Goal: Task Accomplishment & Management: Complete application form

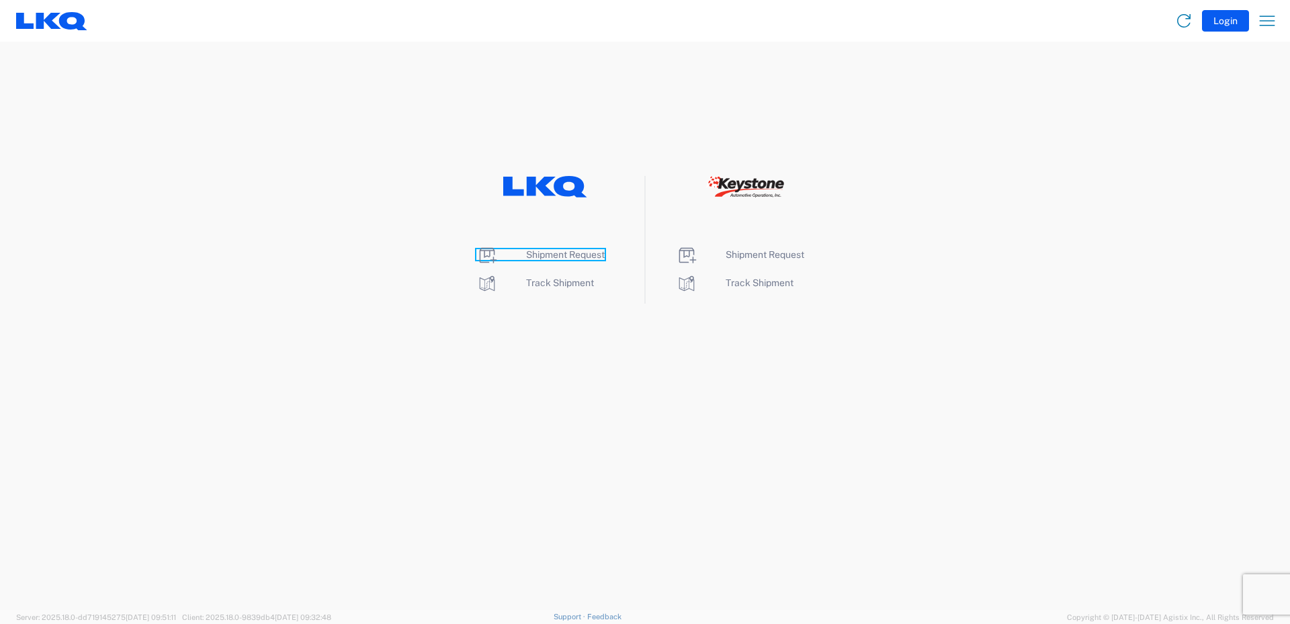
click at [571, 256] on span "Shipment Request" at bounding box center [565, 254] width 79 height 11
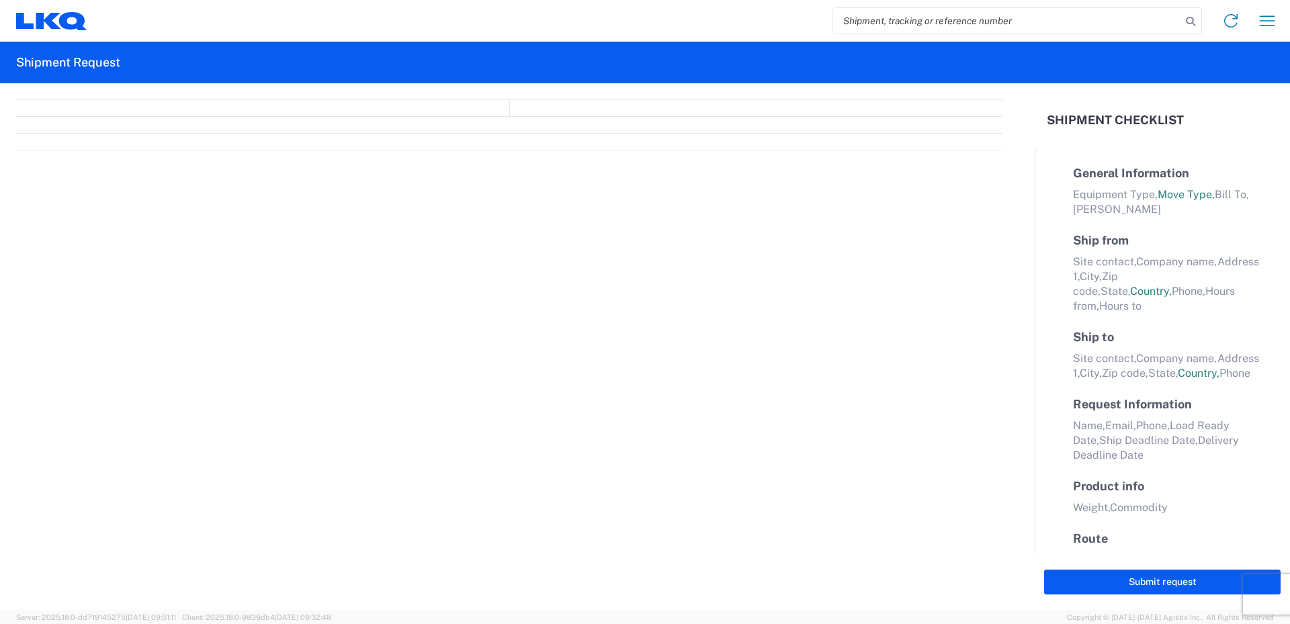
select select "FULL"
select select "LBS"
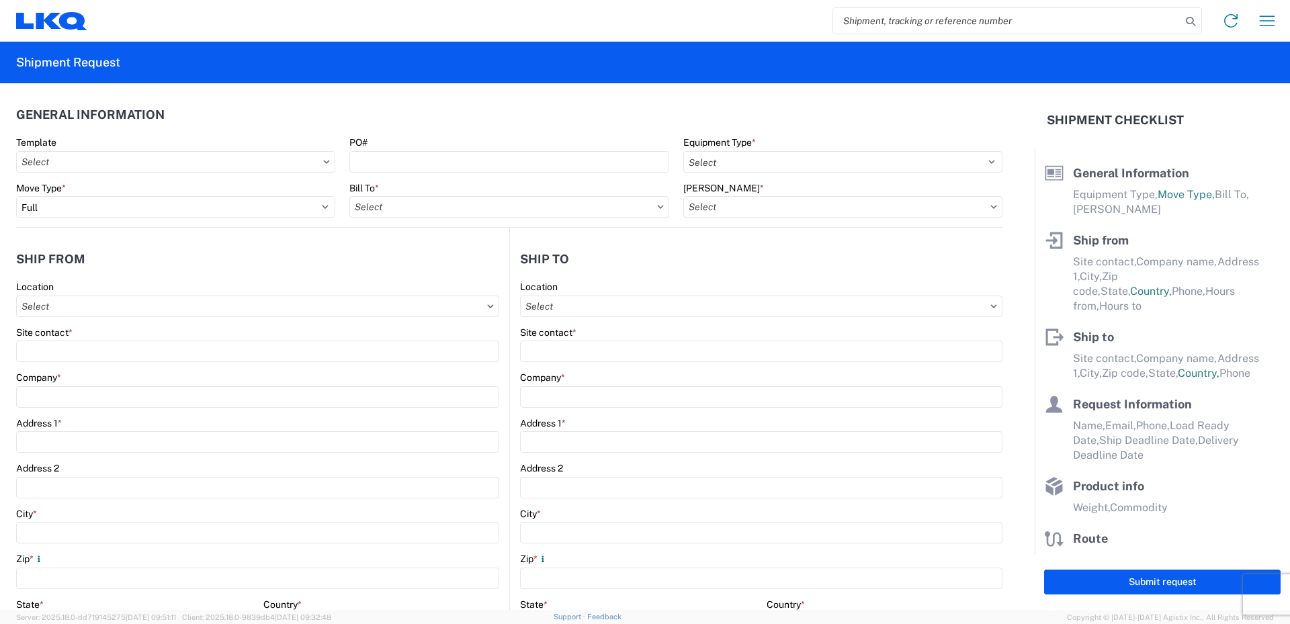
click at [919, 19] on input "search" at bounding box center [1007, 21] width 348 height 26
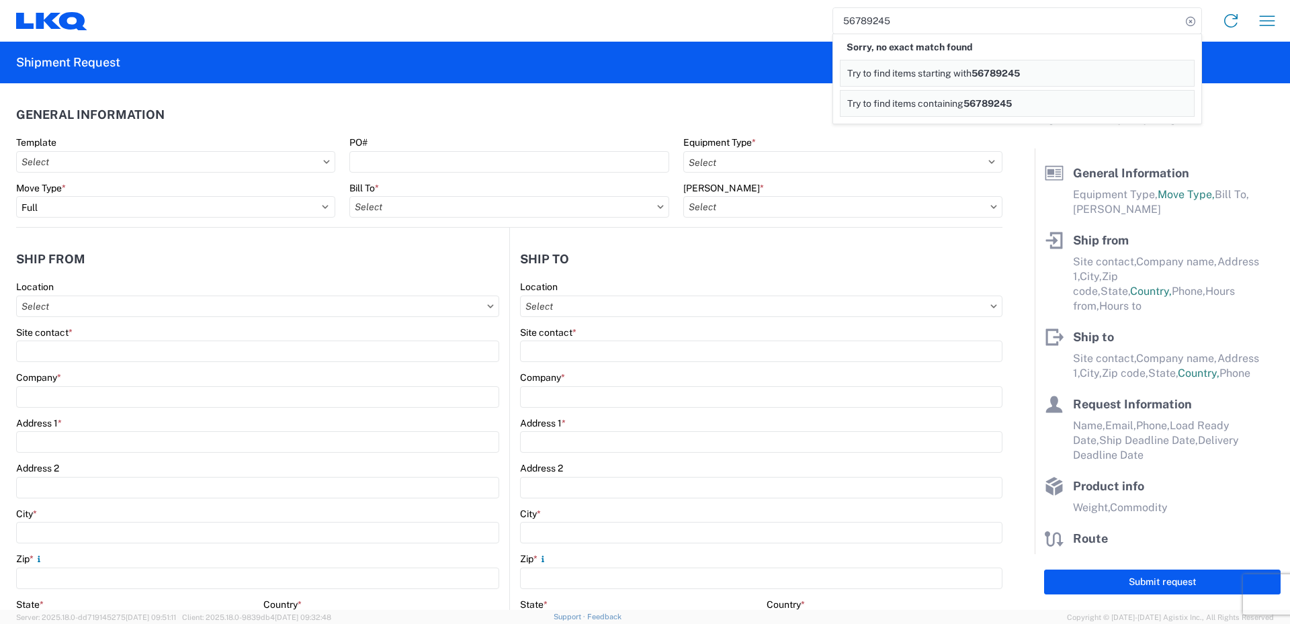
click at [879, 19] on input "56789245" at bounding box center [1007, 21] width 348 height 26
type input "56789845"
click at [1188, 17] on icon at bounding box center [1191, 21] width 19 height 19
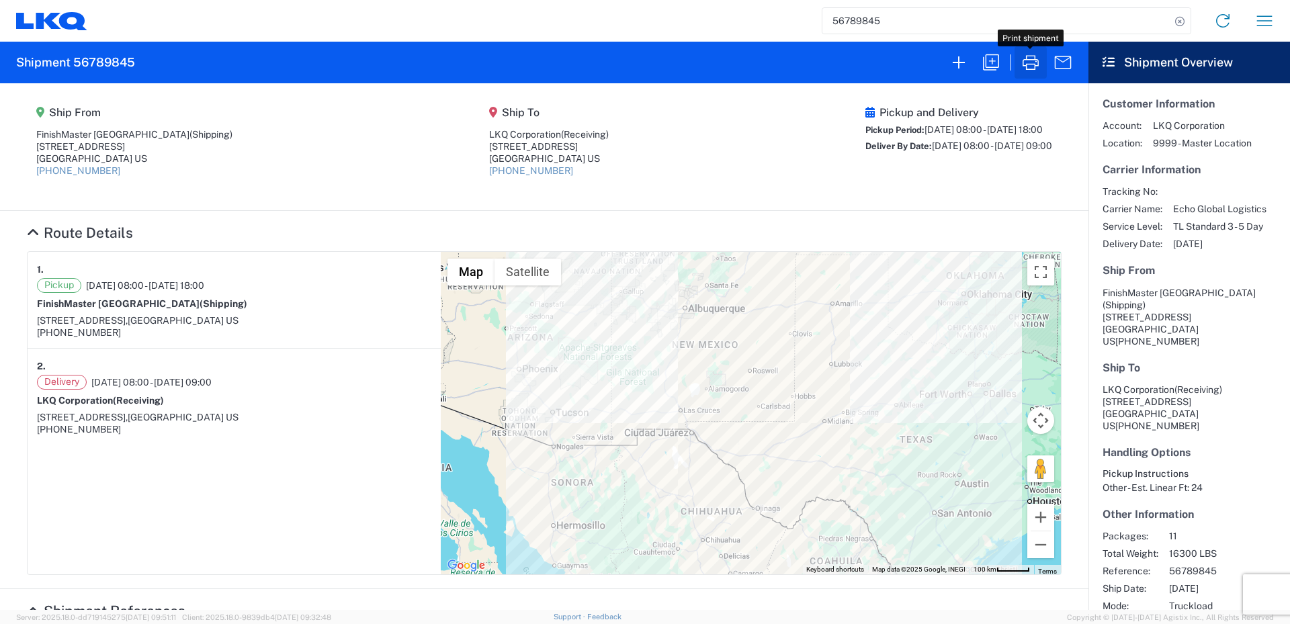
click at [1029, 59] on icon "button" at bounding box center [1031, 63] width 22 height 22
select select "FULL"
select select "US"
select select "LBS"
